Goal: Task Accomplishment & Management: Manage account settings

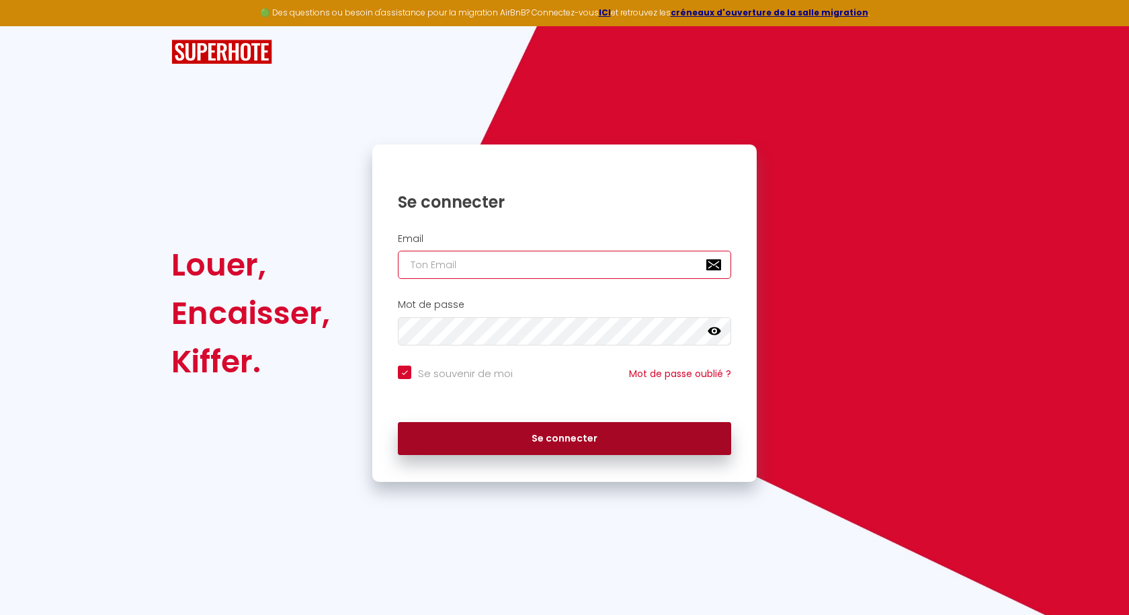
type input "[EMAIL_ADDRESS][DOMAIN_NAME]"
click at [556, 441] on button "Se connecter" at bounding box center [564, 439] width 333 height 34
checkbox input "true"
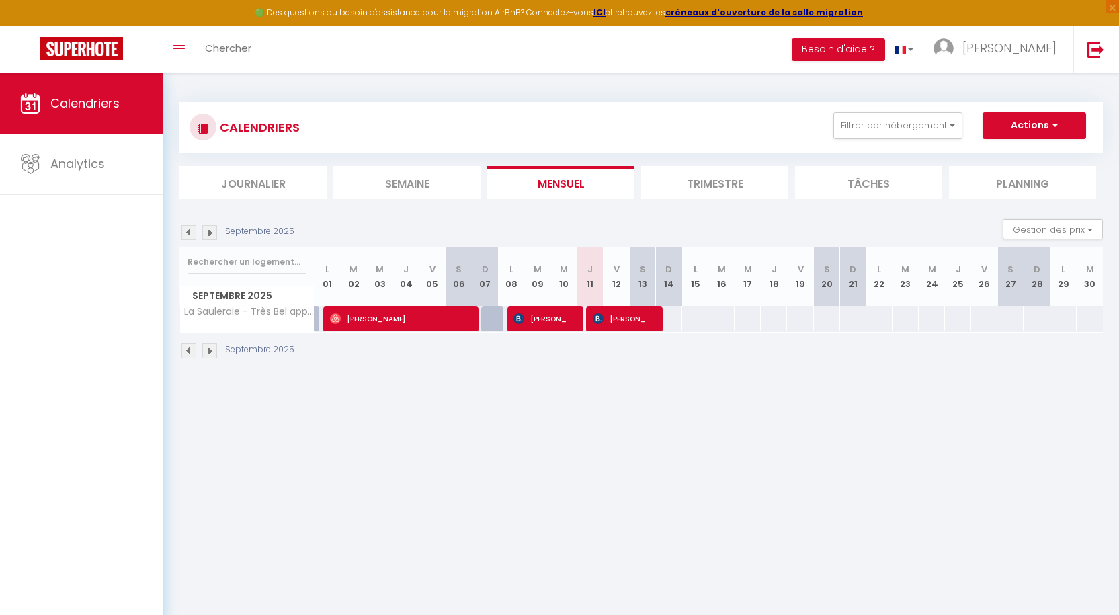
click at [211, 353] on img at bounding box center [209, 350] width 15 height 15
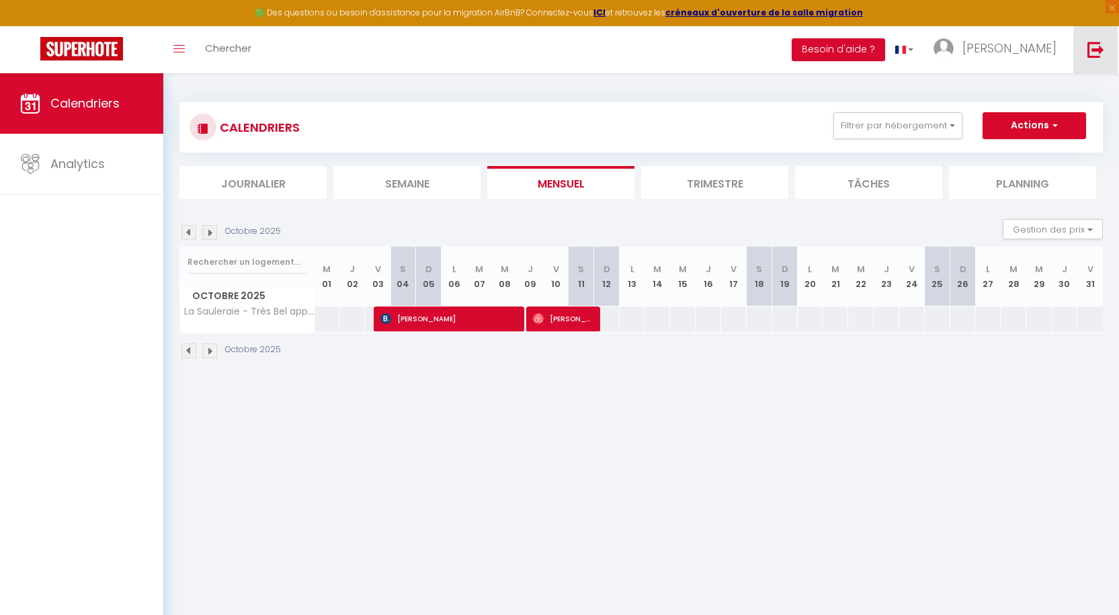
click at [1096, 50] on img at bounding box center [1095, 49] width 17 height 17
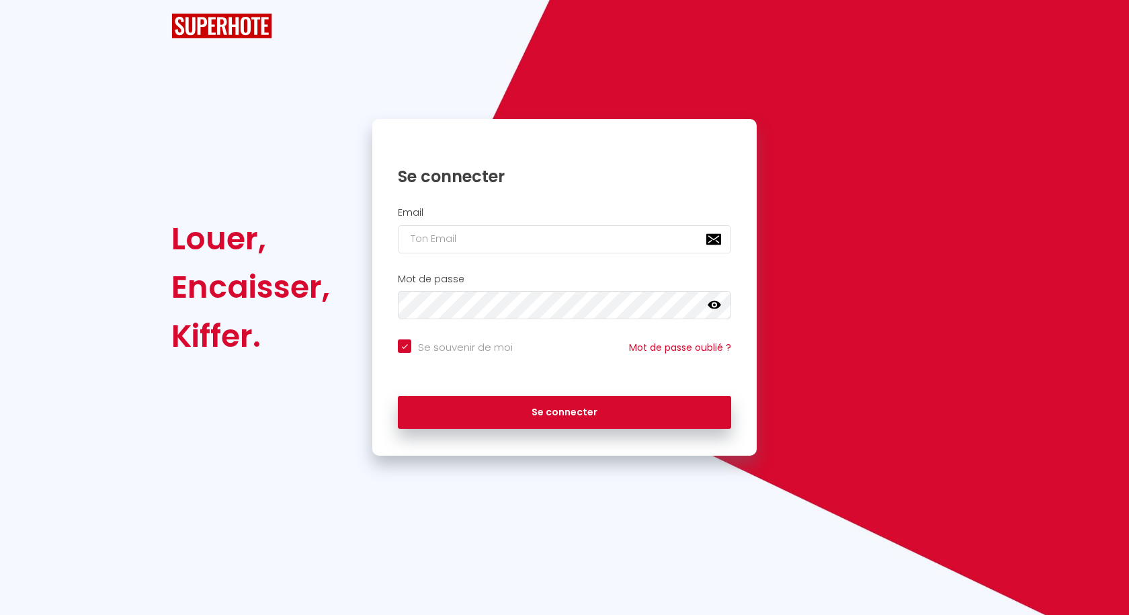
checkbox input "true"
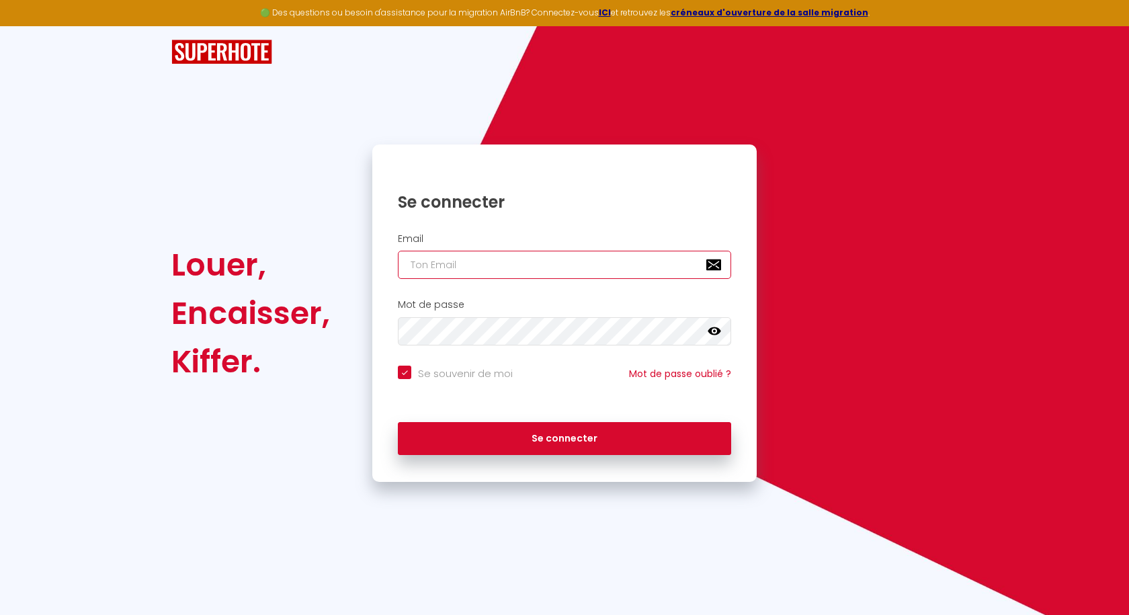
type input "[EMAIL_ADDRESS][DOMAIN_NAME]"
checkbox input "true"
